Goal: Information Seeking & Learning: Learn about a topic

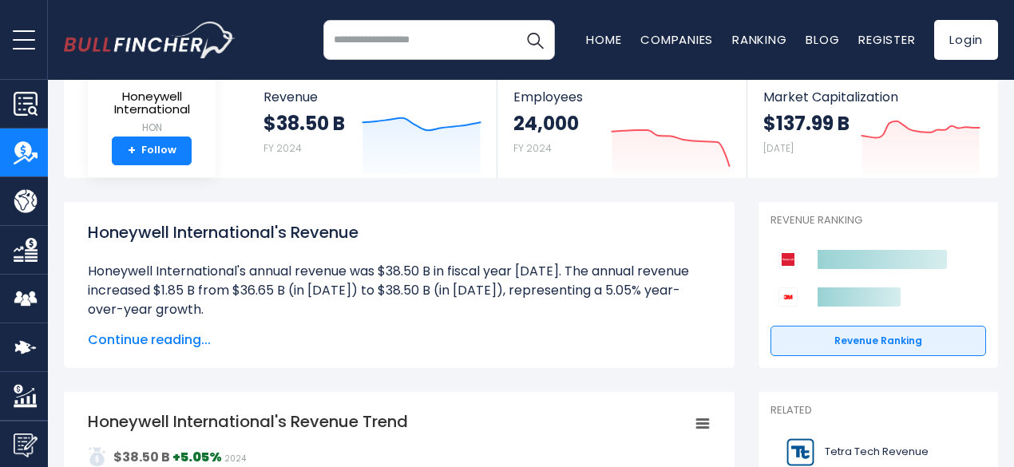
scroll to position [122, 0]
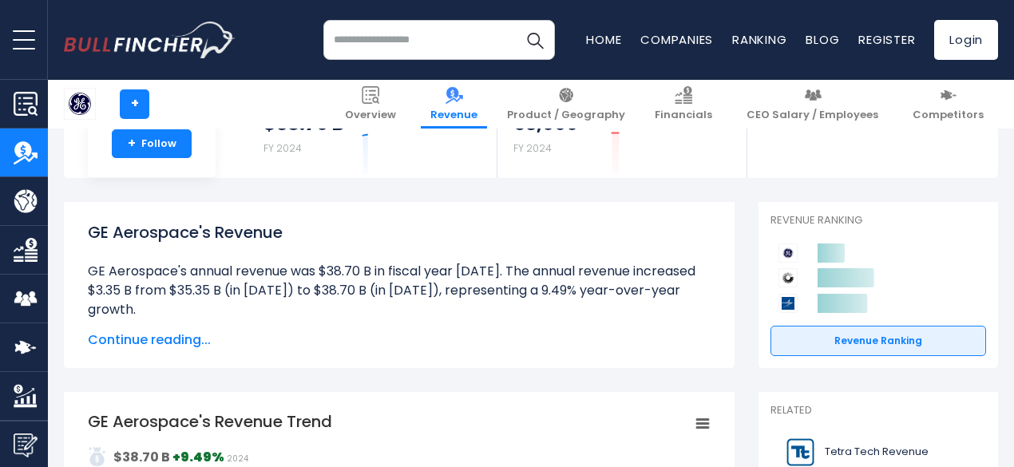
scroll to position [122, 0]
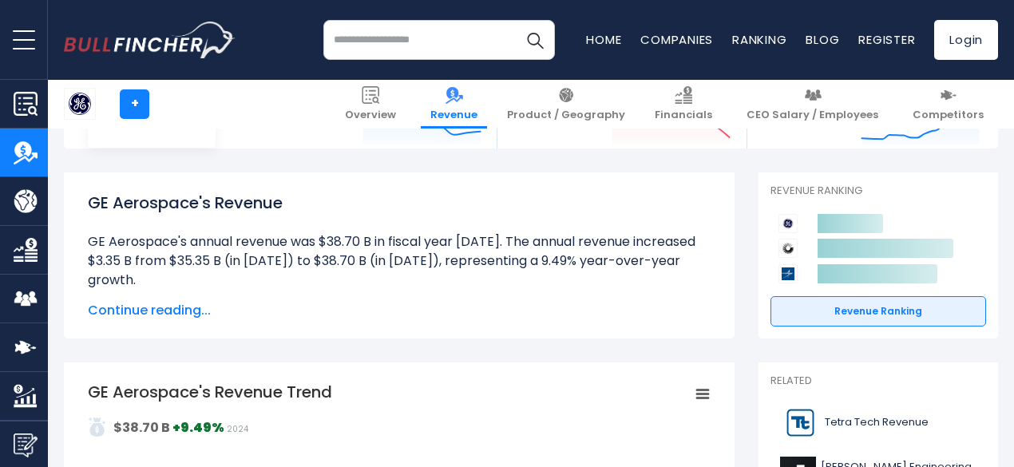
click at [163, 319] on span "Continue reading..." at bounding box center [399, 310] width 623 height 19
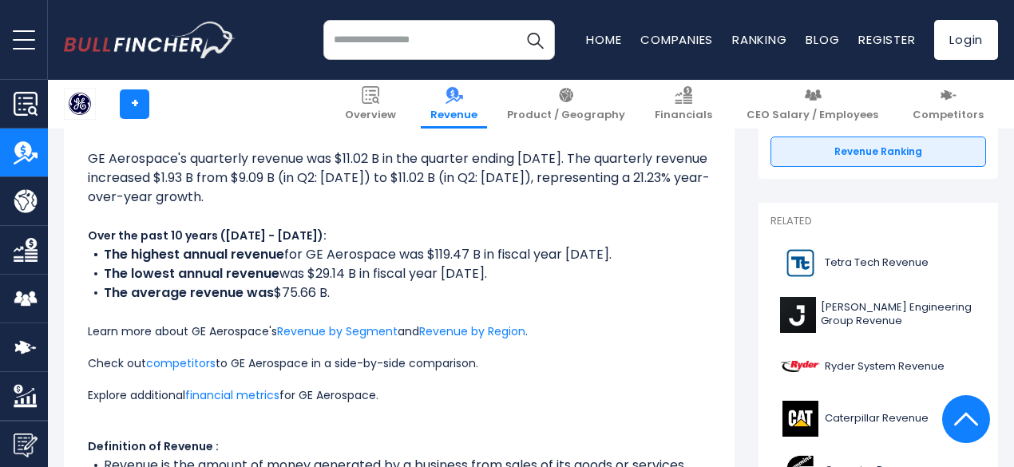
scroll to position [0, 0]
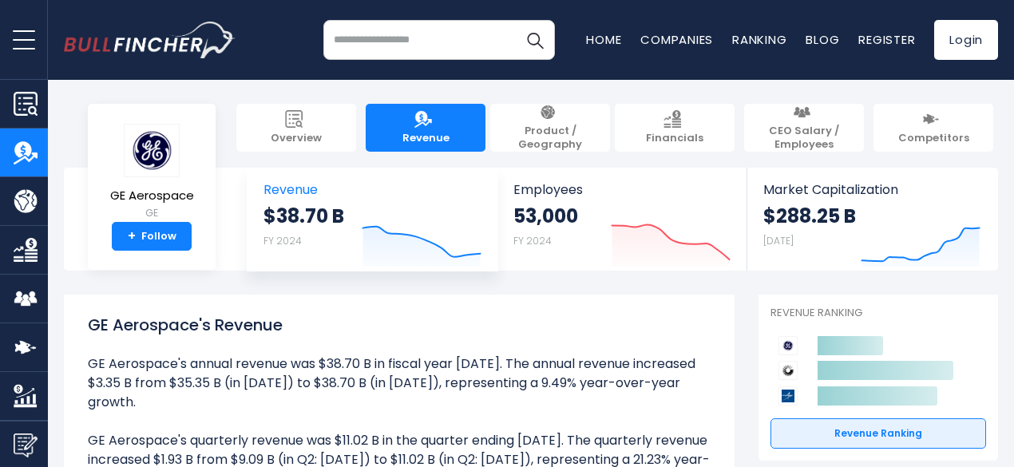
click at [297, 192] on span "Revenue" at bounding box center [372, 189] width 218 height 15
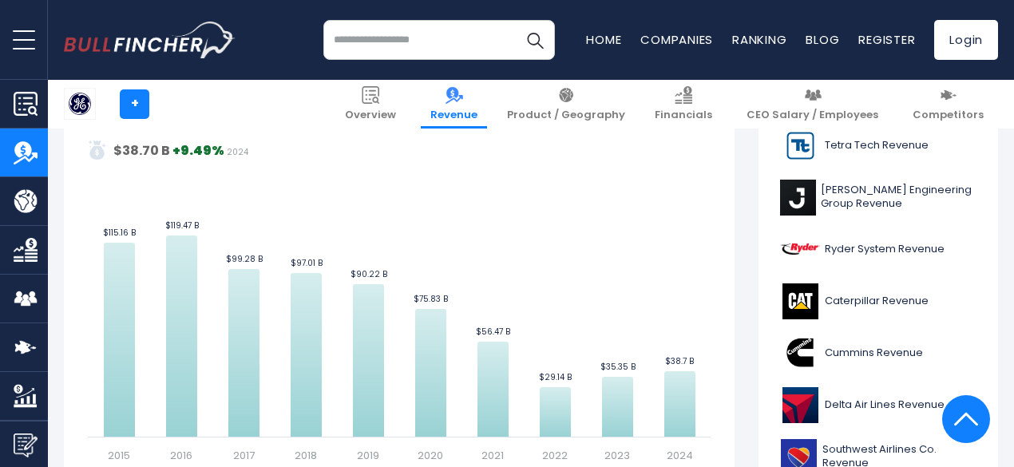
scroll to position [479, 0]
